Goal: Information Seeking & Learning: Learn about a topic

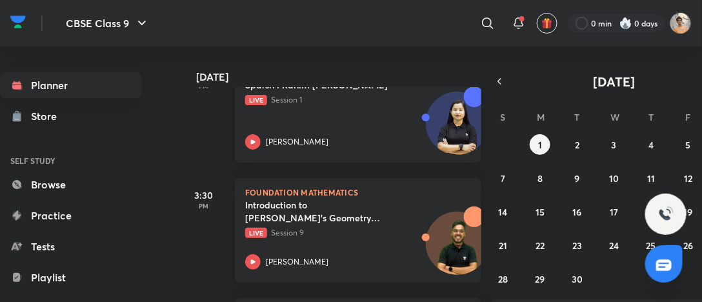
scroll to position [342, 0]
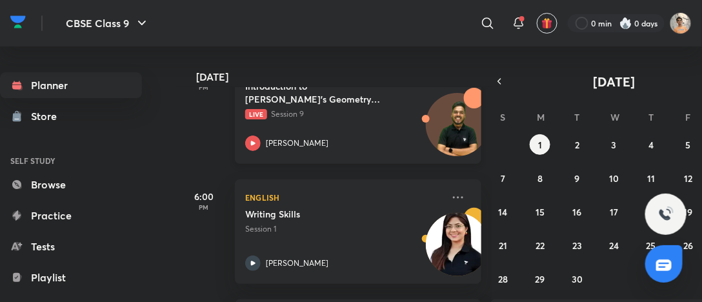
click at [338, 148] on div "[PERSON_NAME]" at bounding box center [343, 142] width 197 height 15
